Goal: Transaction & Acquisition: Purchase product/service

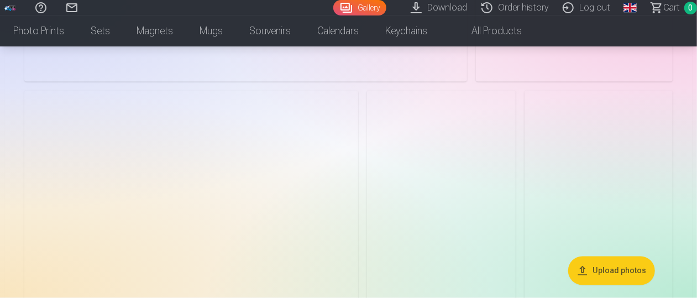
scroll to position [770, 1]
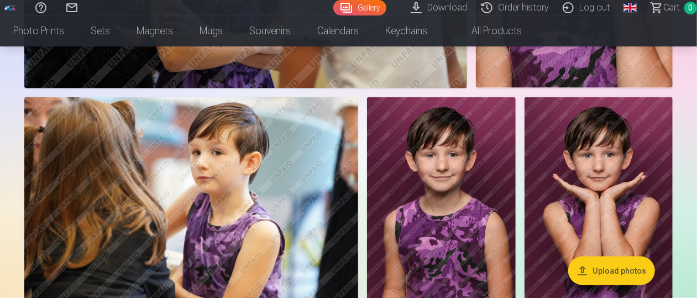
click at [460, 151] on img at bounding box center [441, 208] width 148 height 223
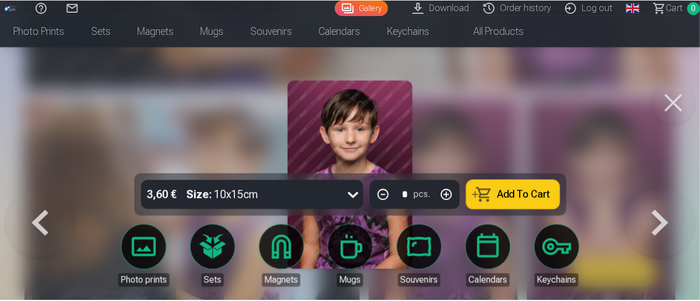
scroll to position [772, 0]
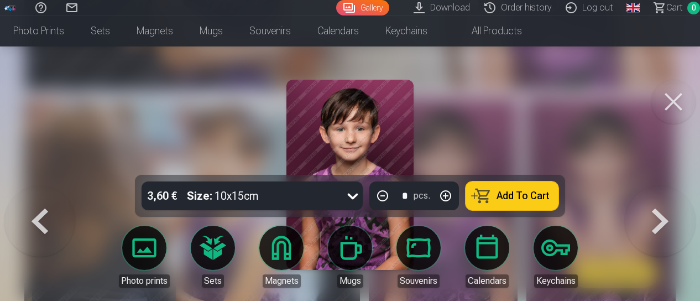
click at [589, 149] on div at bounding box center [350, 150] width 700 height 301
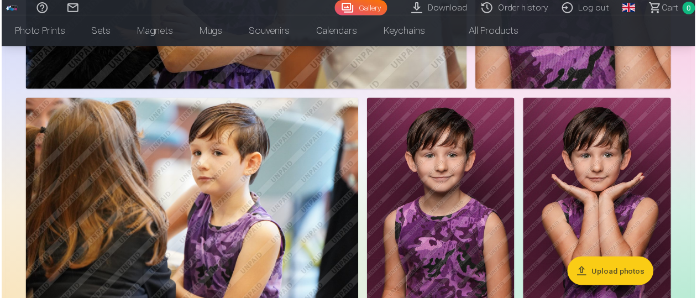
scroll to position [770, 0]
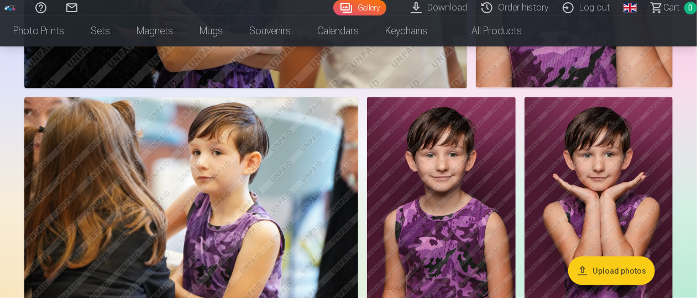
click at [522, 34] on link "All products" at bounding box center [487, 30] width 95 height 31
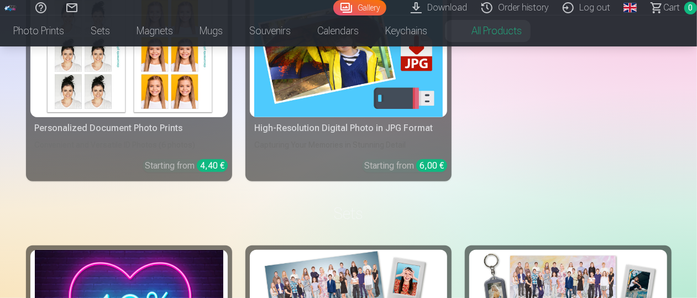
scroll to position [365, 2]
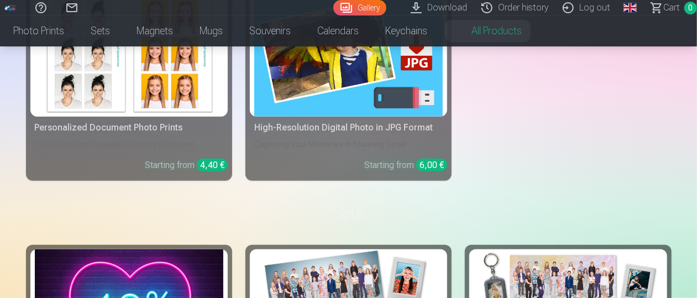
click at [348, 73] on img at bounding box center [348, 54] width 188 height 126
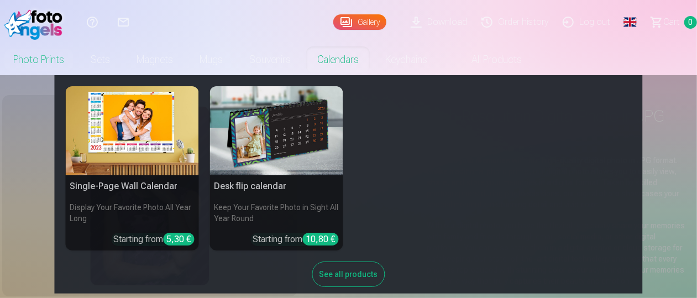
scroll to position [12, 0]
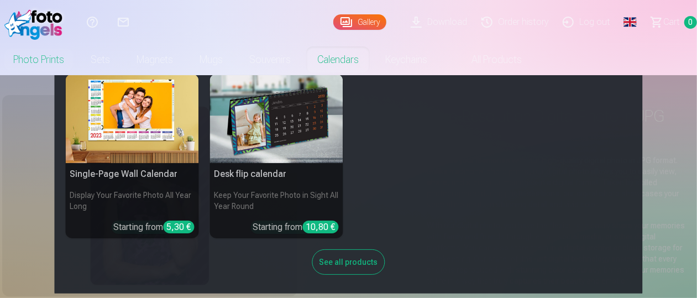
click at [352, 265] on div "See all products" at bounding box center [348, 261] width 73 height 25
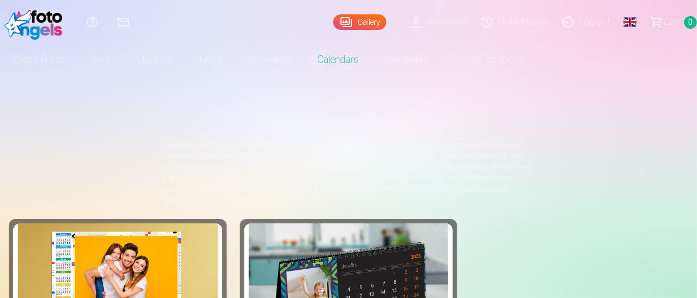
click at [532, 64] on link "All products" at bounding box center [487, 59] width 95 height 31
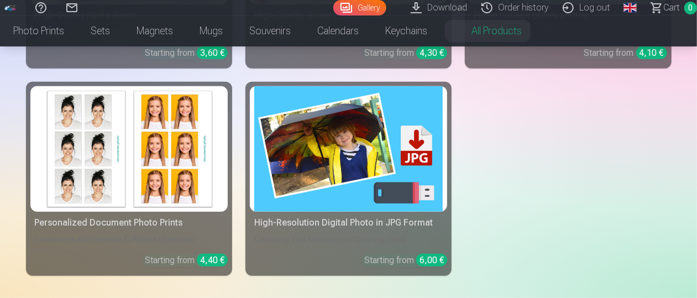
scroll to position [270, 0]
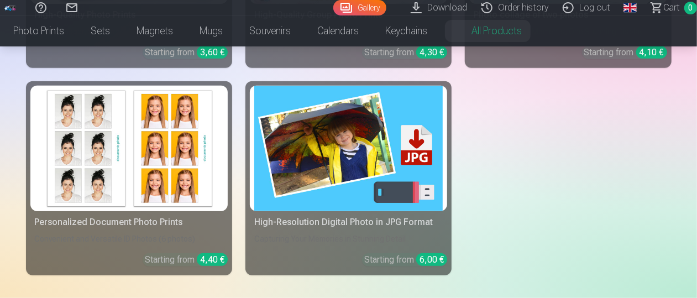
click at [355, 166] on img at bounding box center [348, 149] width 188 height 126
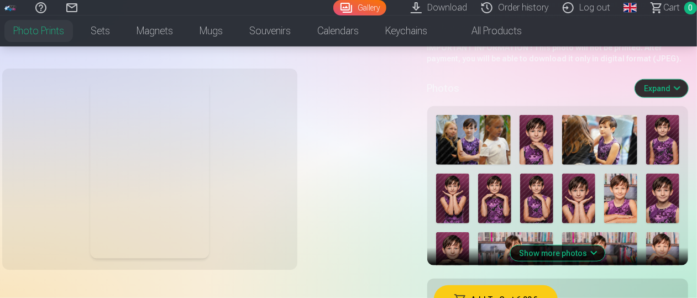
scroll to position [320, 2]
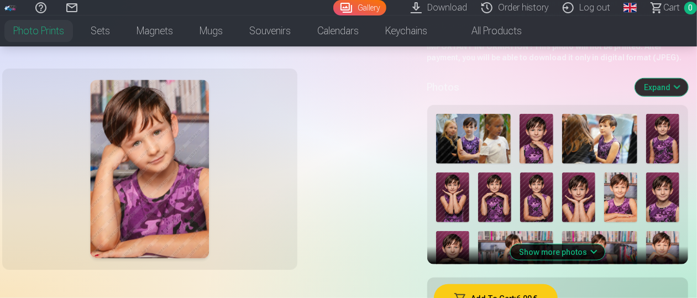
click at [664, 200] on img at bounding box center [662, 197] width 33 height 50
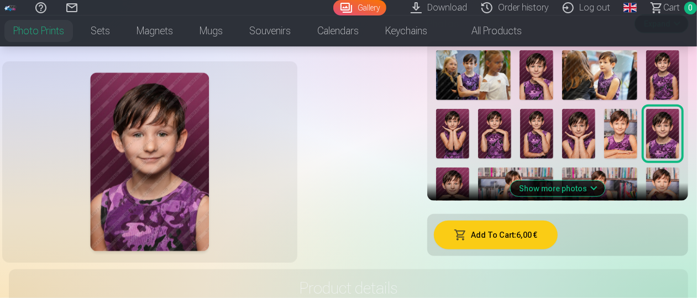
scroll to position [383, 2]
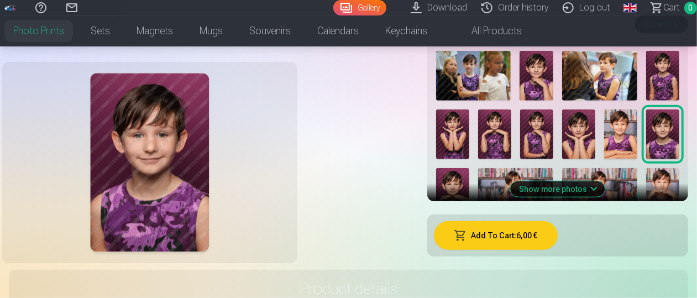
click at [659, 79] on img at bounding box center [662, 76] width 33 height 50
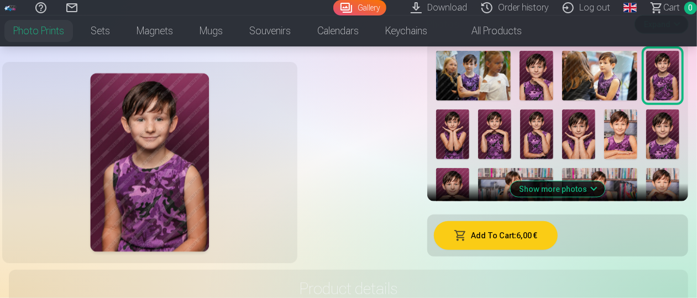
click at [664, 135] on img at bounding box center [662, 134] width 33 height 50
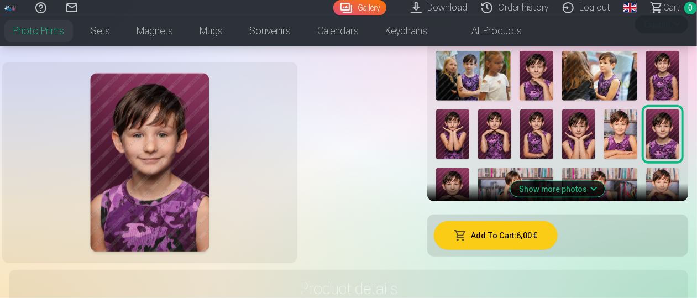
click at [501, 229] on button "Add To Cart : 6,00 €" at bounding box center [496, 235] width 124 height 29
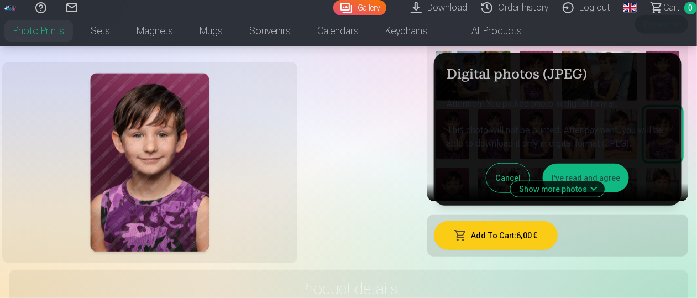
click at [608, 170] on button "I've read and agree" at bounding box center [586, 178] width 86 height 29
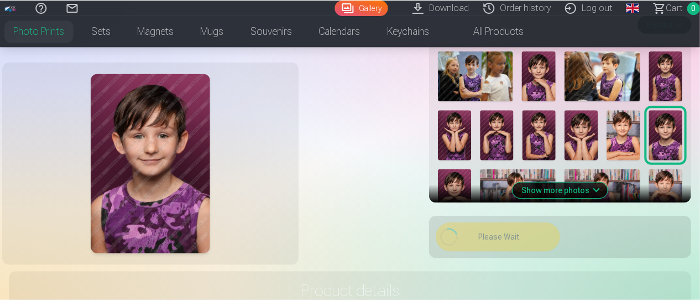
scroll to position [383, 0]
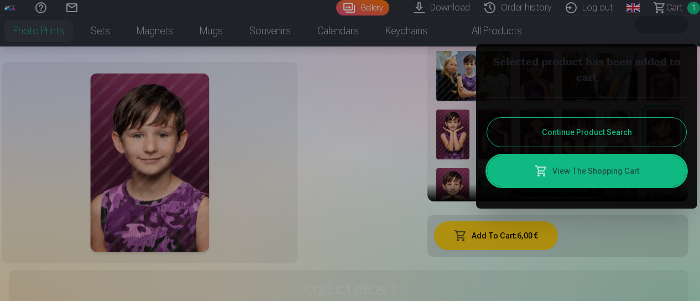
click at [608, 176] on link "View The Shopping Cart" at bounding box center [586, 170] width 199 height 31
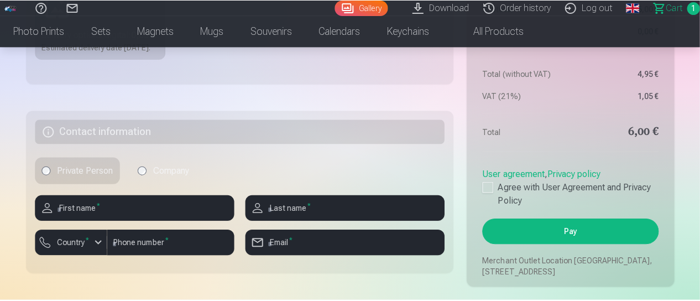
scroll to position [383, 0]
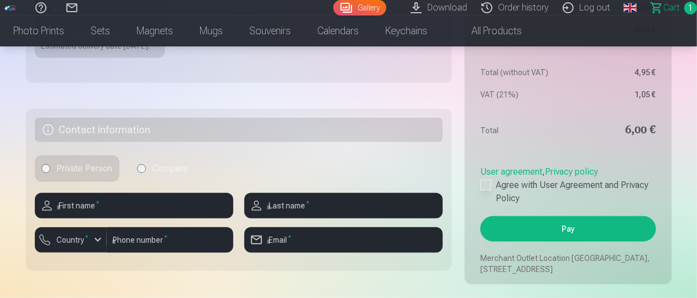
click at [489, 191] on div at bounding box center [485, 185] width 11 height 11
click at [222, 218] on input "text" at bounding box center [134, 205] width 198 height 25
type input "*"
type input "*****"
type input "*********"
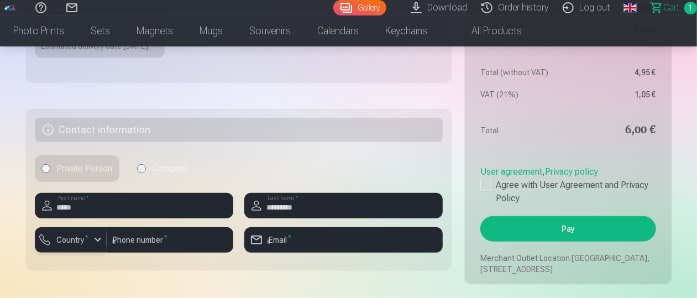
click at [96, 246] on div "button" at bounding box center [97, 239] width 13 height 13
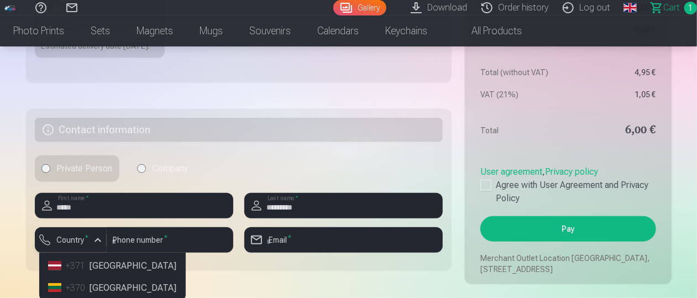
click at [96, 246] on div "button" at bounding box center [97, 239] width 13 height 13
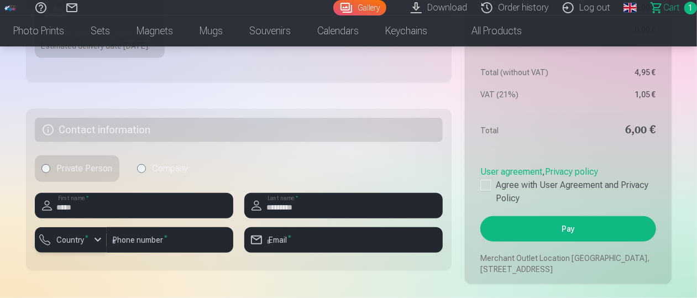
click at [100, 246] on div "button" at bounding box center [97, 239] width 13 height 13
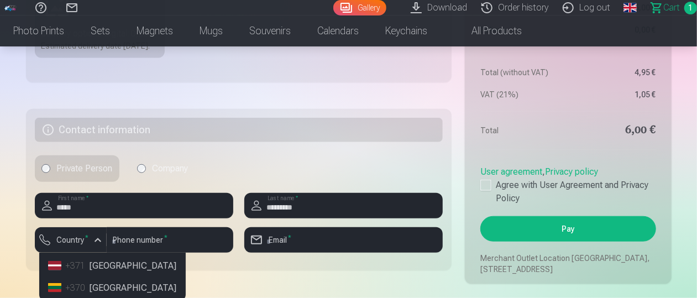
click at [93, 275] on li "+371 Latvia" at bounding box center [113, 266] width 138 height 22
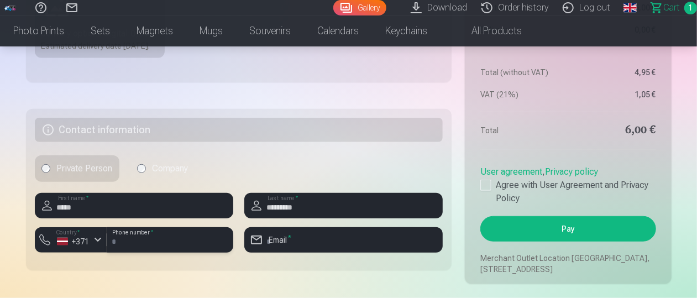
click at [151, 248] on input "number" at bounding box center [170, 239] width 127 height 25
type input "********"
click at [300, 253] on input "email" at bounding box center [343, 239] width 198 height 25
type input "**********"
click at [583, 241] on button "Pay" at bounding box center [567, 228] width 175 height 25
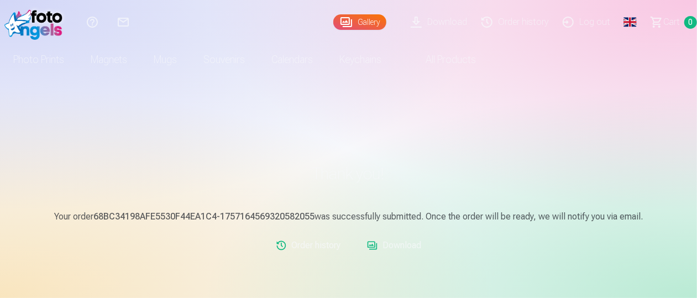
click at [391, 245] on link "Download" at bounding box center [394, 245] width 63 height 22
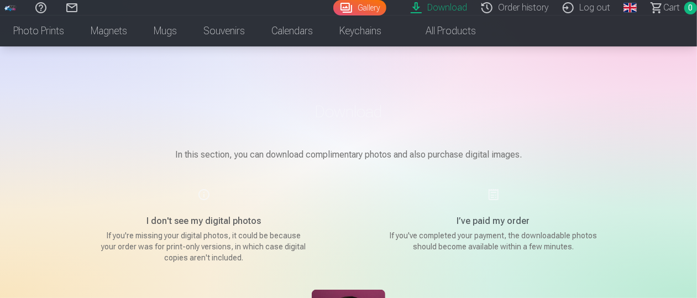
scroll to position [191, 0]
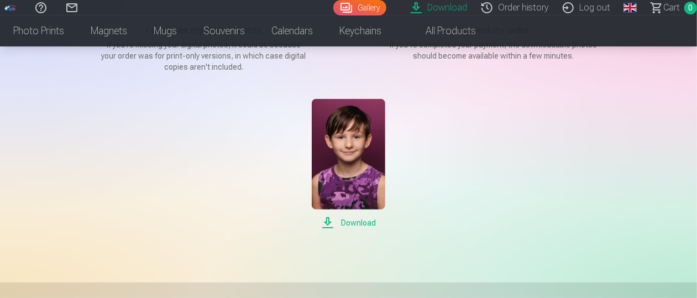
click at [353, 222] on span "Download" at bounding box center [349, 222] width 74 height 13
click at [599, 9] on link "Log out" at bounding box center [588, 7] width 62 height 15
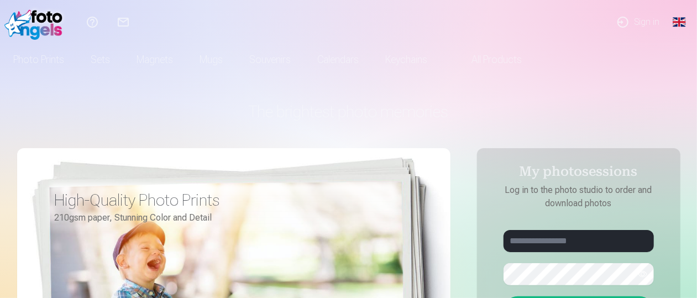
click at [654, 20] on link "Sign in" at bounding box center [637, 22] width 61 height 44
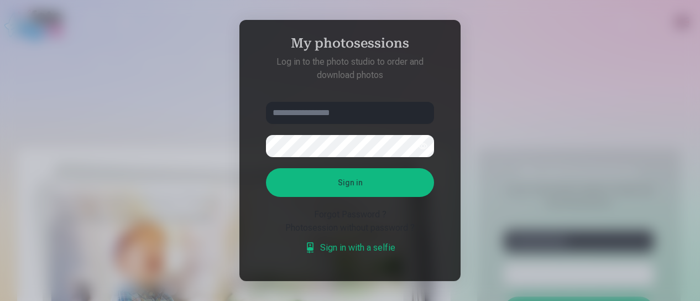
click at [395, 116] on input "text" at bounding box center [350, 113] width 168 height 22
click at [395, 116] on input "*" at bounding box center [350, 113] width 168 height 22
type input "**********"
click at [266, 168] on button "Sign in" at bounding box center [350, 182] width 168 height 29
